Goal: Information Seeking & Learning: Learn about a topic

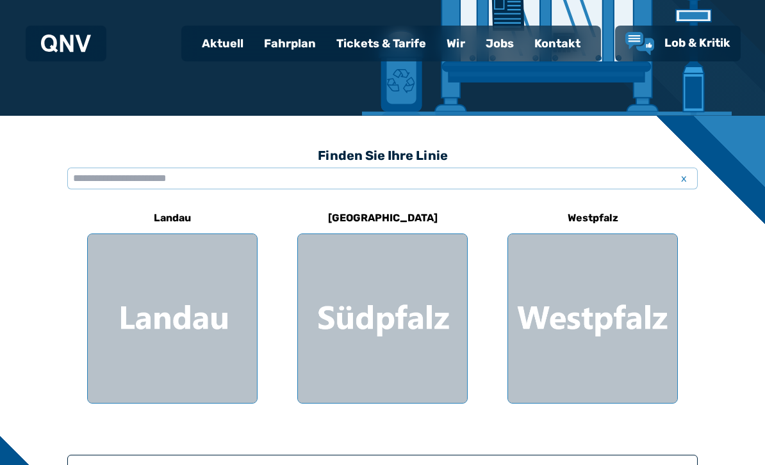
scroll to position [246, 0]
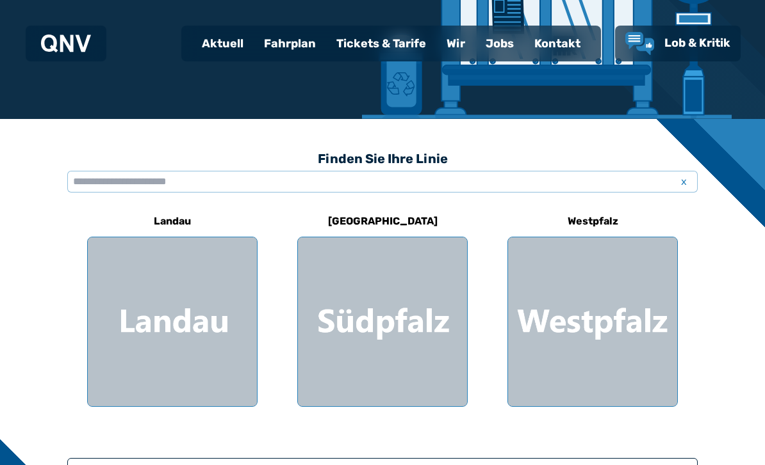
click at [255, 261] on div at bounding box center [172, 322] width 169 height 169
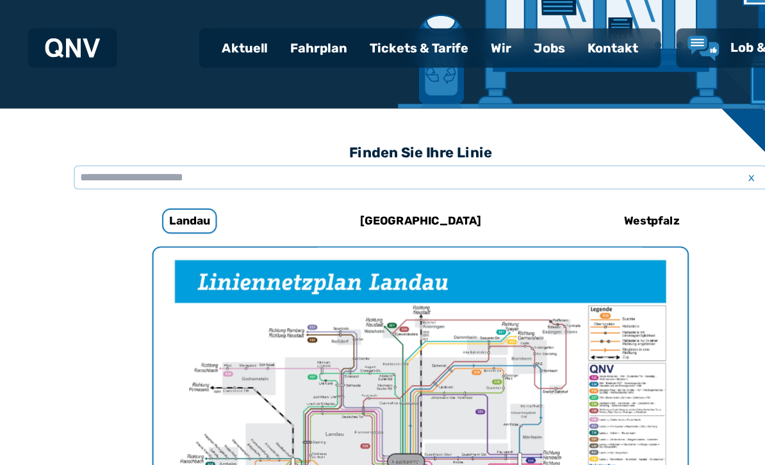
scroll to position [266, 0]
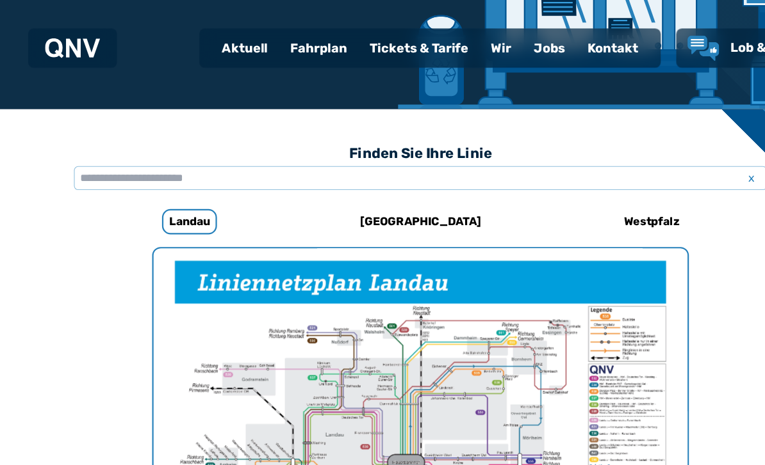
click at [301, 45] on div "Fahrplan" at bounding box center [290, 43] width 72 height 33
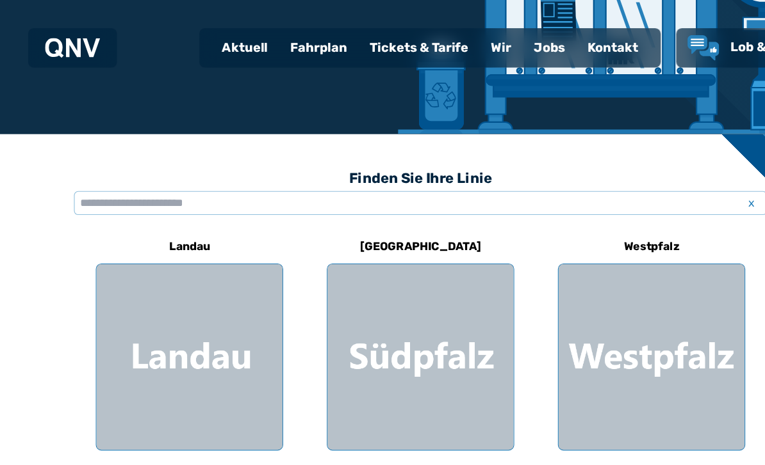
scroll to position [242, 0]
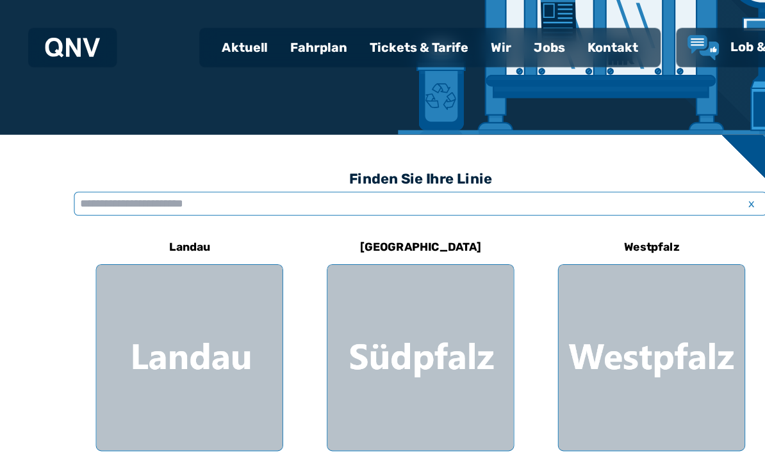
click at [389, 180] on input "text" at bounding box center [382, 186] width 630 height 22
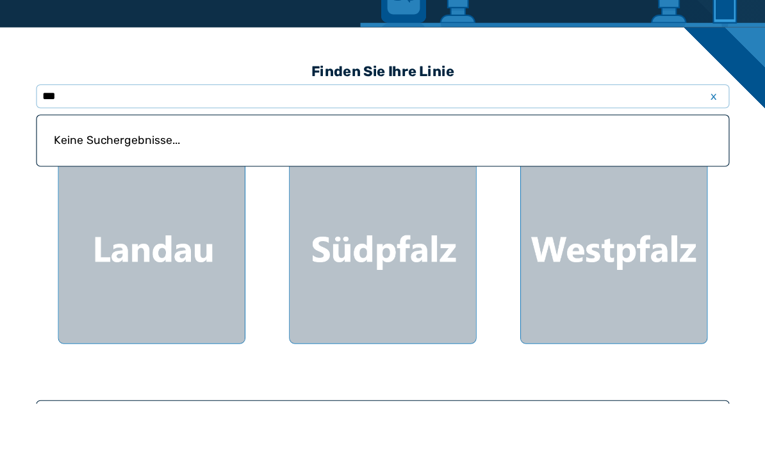
scroll to position [298, 0]
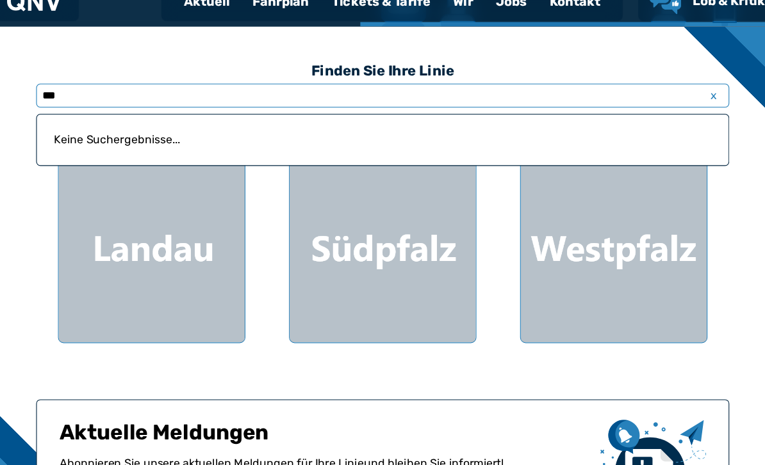
click at [261, 118] on input "***" at bounding box center [382, 129] width 630 height 22
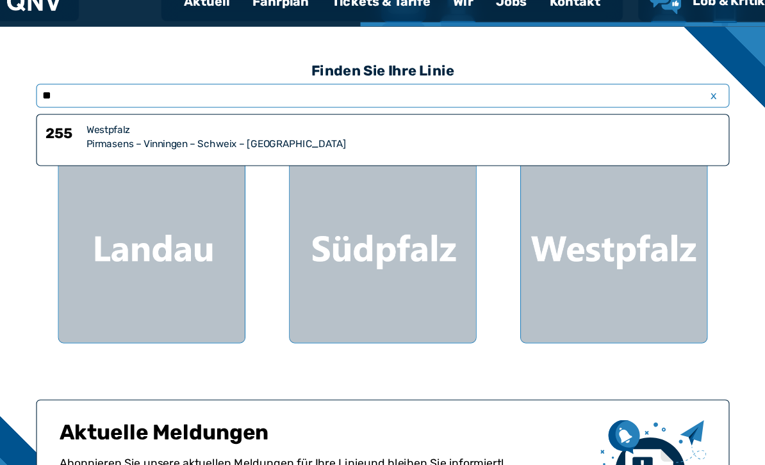
type input "*"
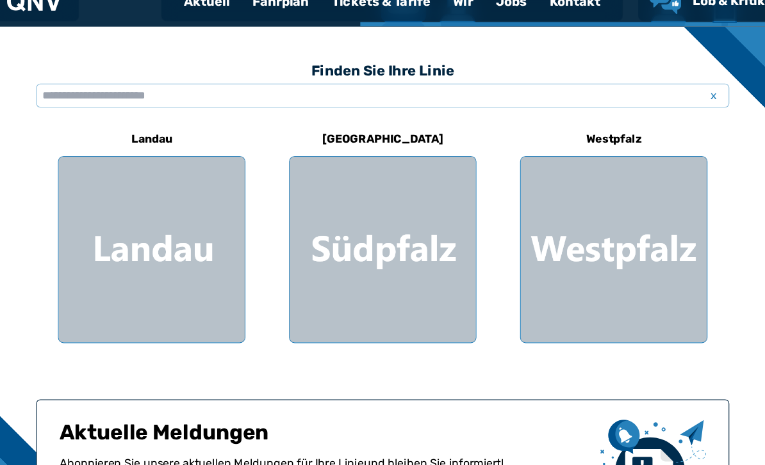
click at [419, 185] on div at bounding box center [382, 269] width 169 height 169
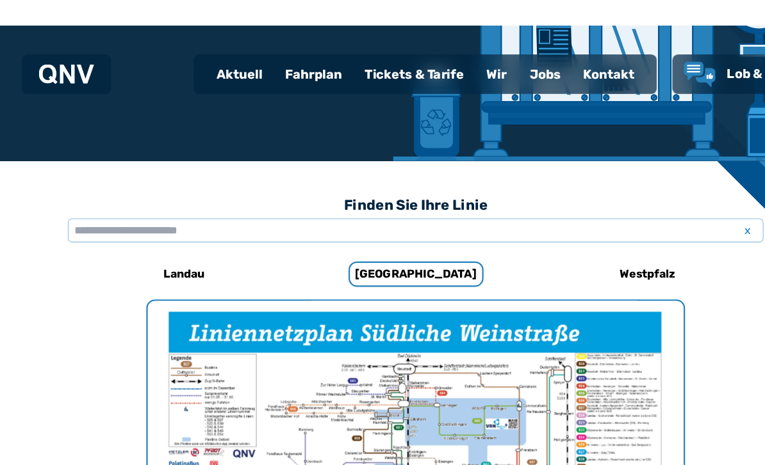
scroll to position [217, 0]
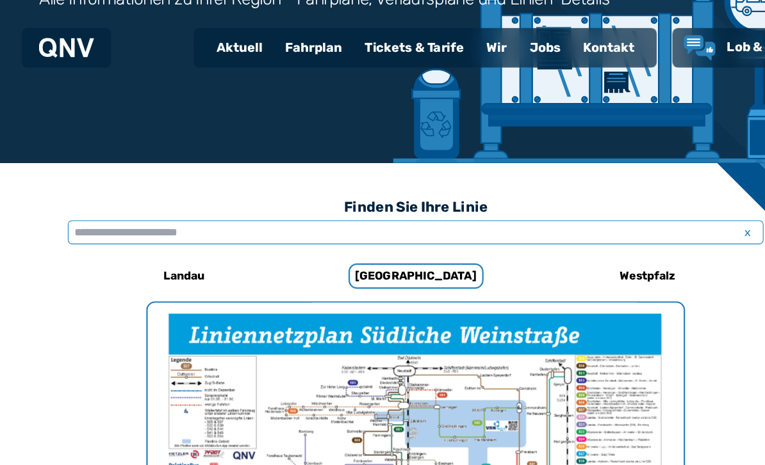
click at [413, 207] on input "text" at bounding box center [382, 211] width 630 height 22
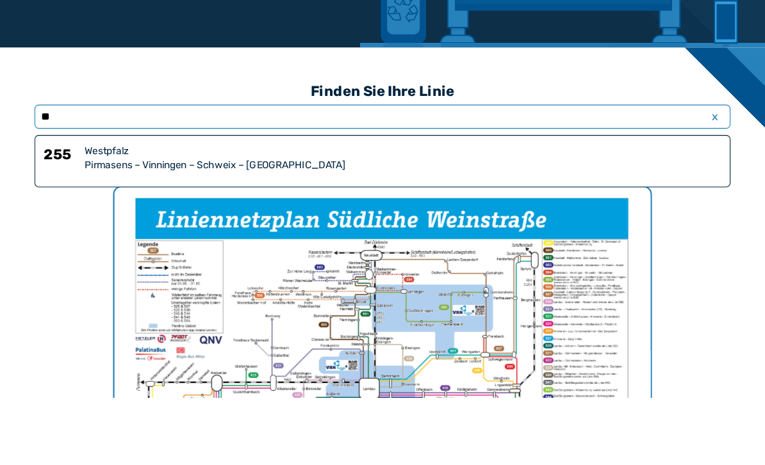
type input "*"
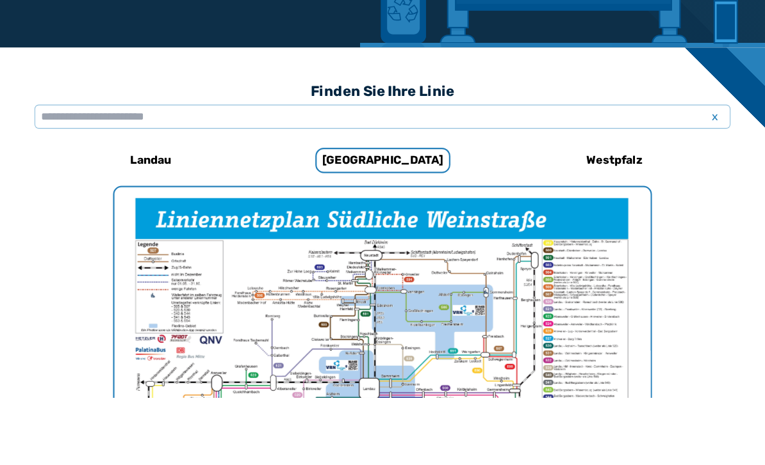
click at [649, 174] on h3 "Finden Sie Ihre Linie" at bounding box center [382, 188] width 630 height 28
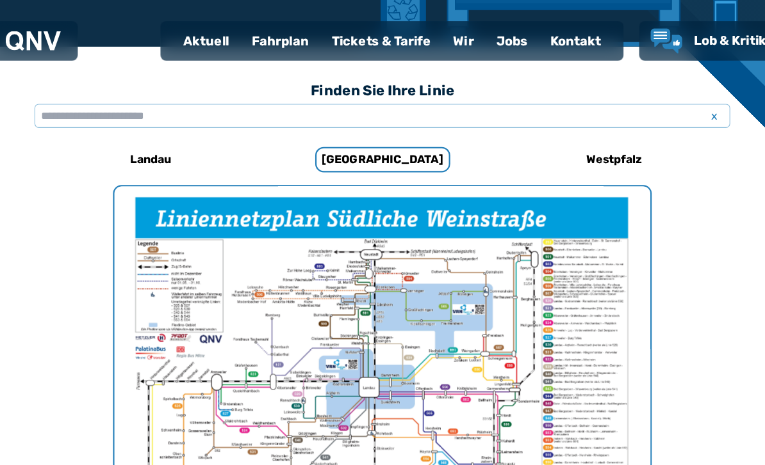
click at [674, 104] on span "x" at bounding box center [683, 111] width 18 height 15
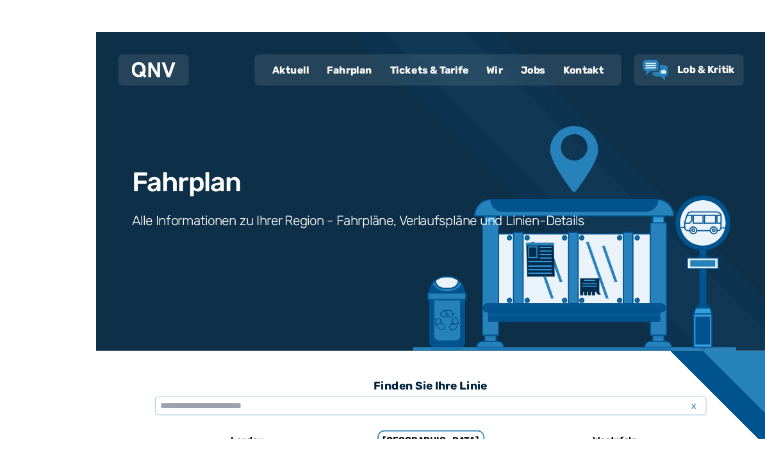
scroll to position [1, 0]
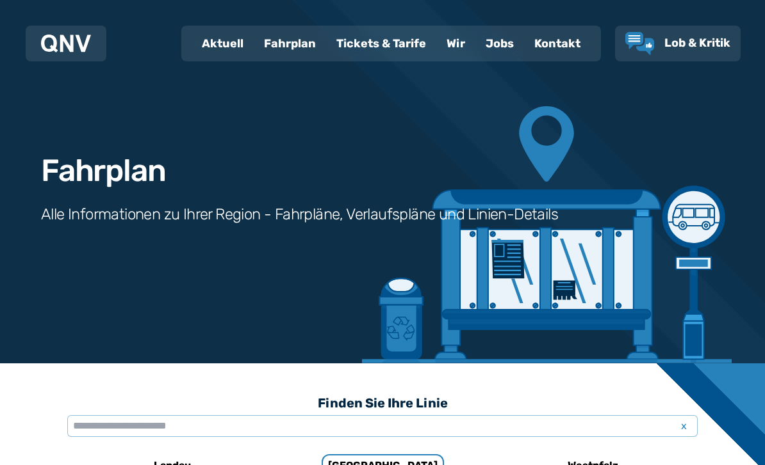
click at [231, 38] on div "Aktuell" at bounding box center [222, 43] width 62 height 33
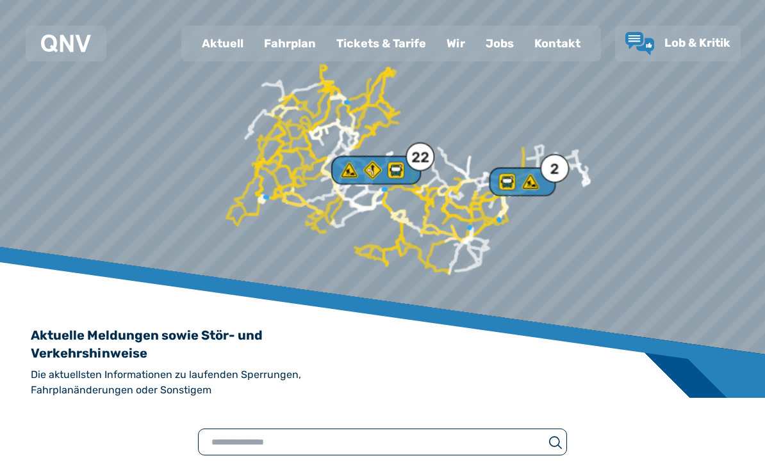
click at [313, 49] on div "Fahrplan" at bounding box center [290, 43] width 72 height 33
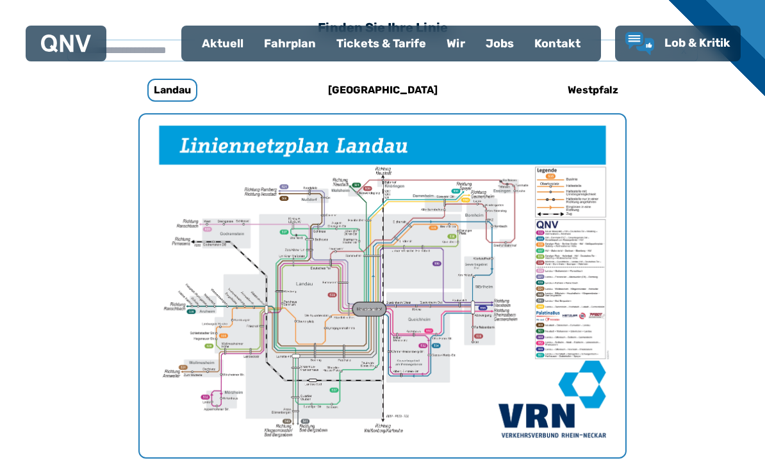
scroll to position [394, 0]
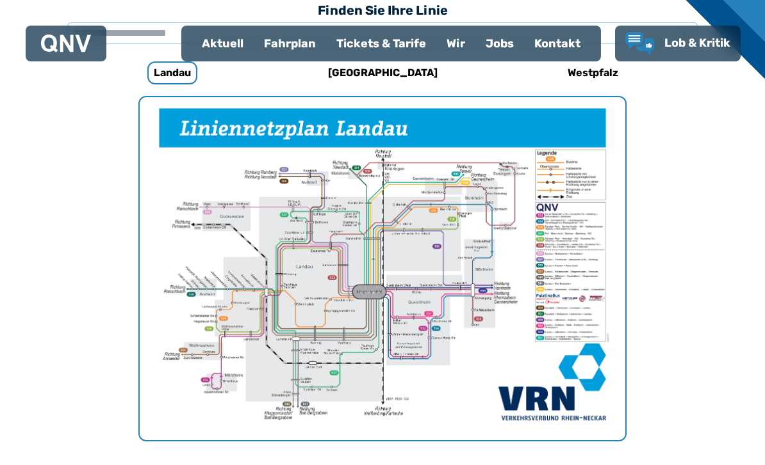
click at [400, 47] on div "Tickets & Tarife" at bounding box center [381, 43] width 110 height 33
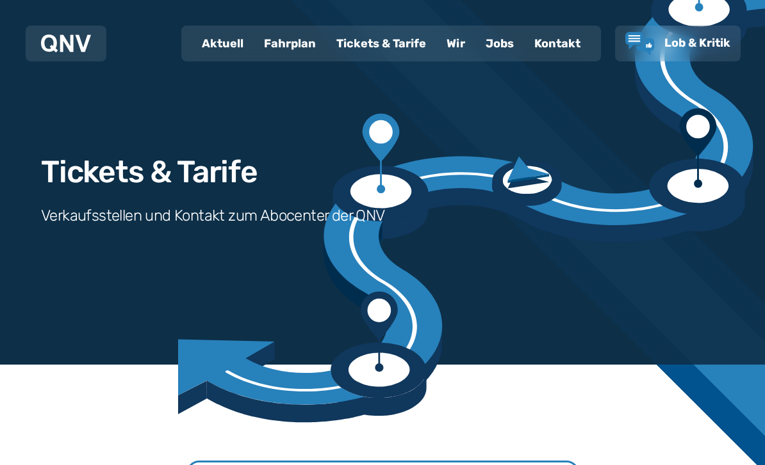
click at [299, 48] on div "Fahrplan" at bounding box center [290, 43] width 72 height 33
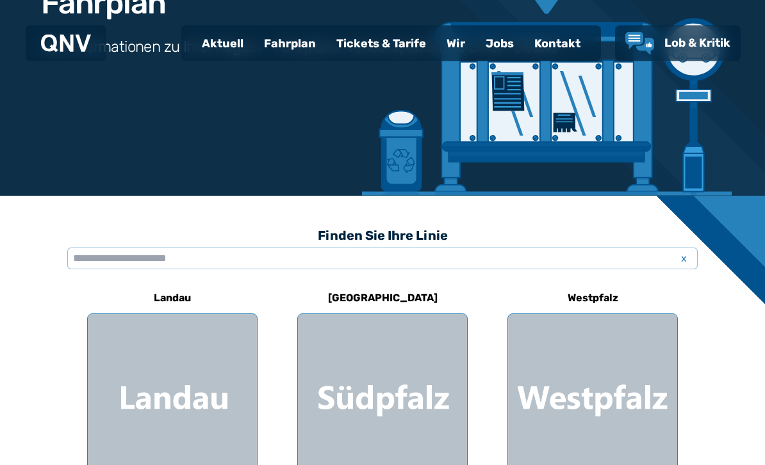
scroll to position [169, 0]
click at [595, 252] on input "text" at bounding box center [382, 259] width 630 height 22
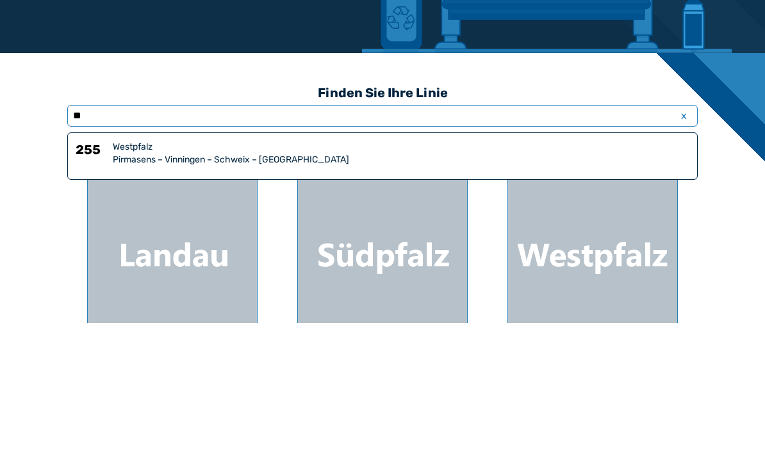
type input "*"
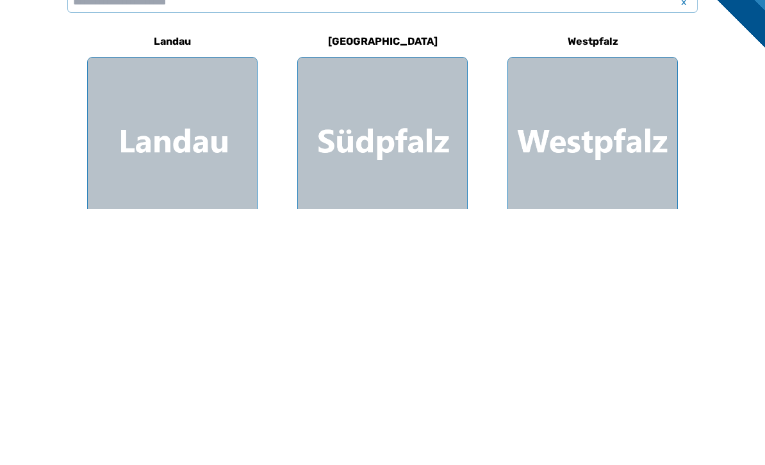
click at [430, 314] on div at bounding box center [382, 398] width 169 height 169
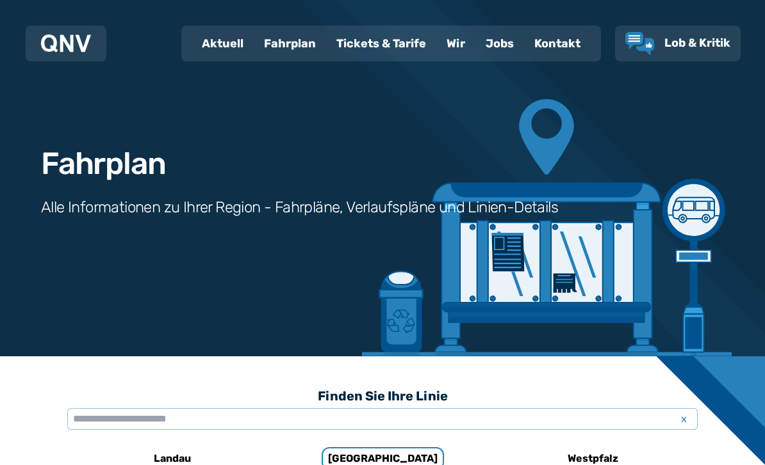
scroll to position [7, 0]
